Goal: Transaction & Acquisition: Purchase product/service

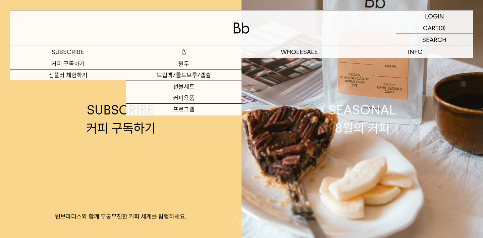
click at [180, 47] on p "숍" at bounding box center [184, 52] width 116 height 12
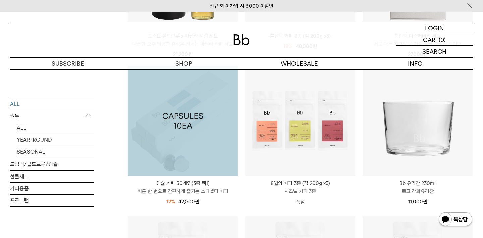
scroll to position [229, 0]
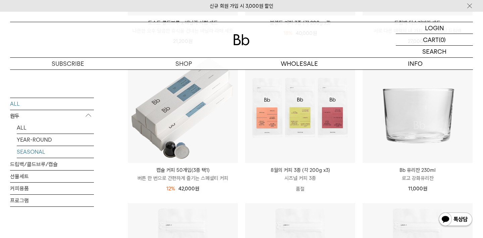
click at [34, 152] on link "SEASONAL" at bounding box center [55, 152] width 77 height 12
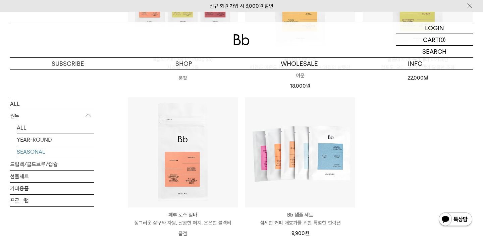
scroll to position [217, 0]
